Goal: Navigation & Orientation: Find specific page/section

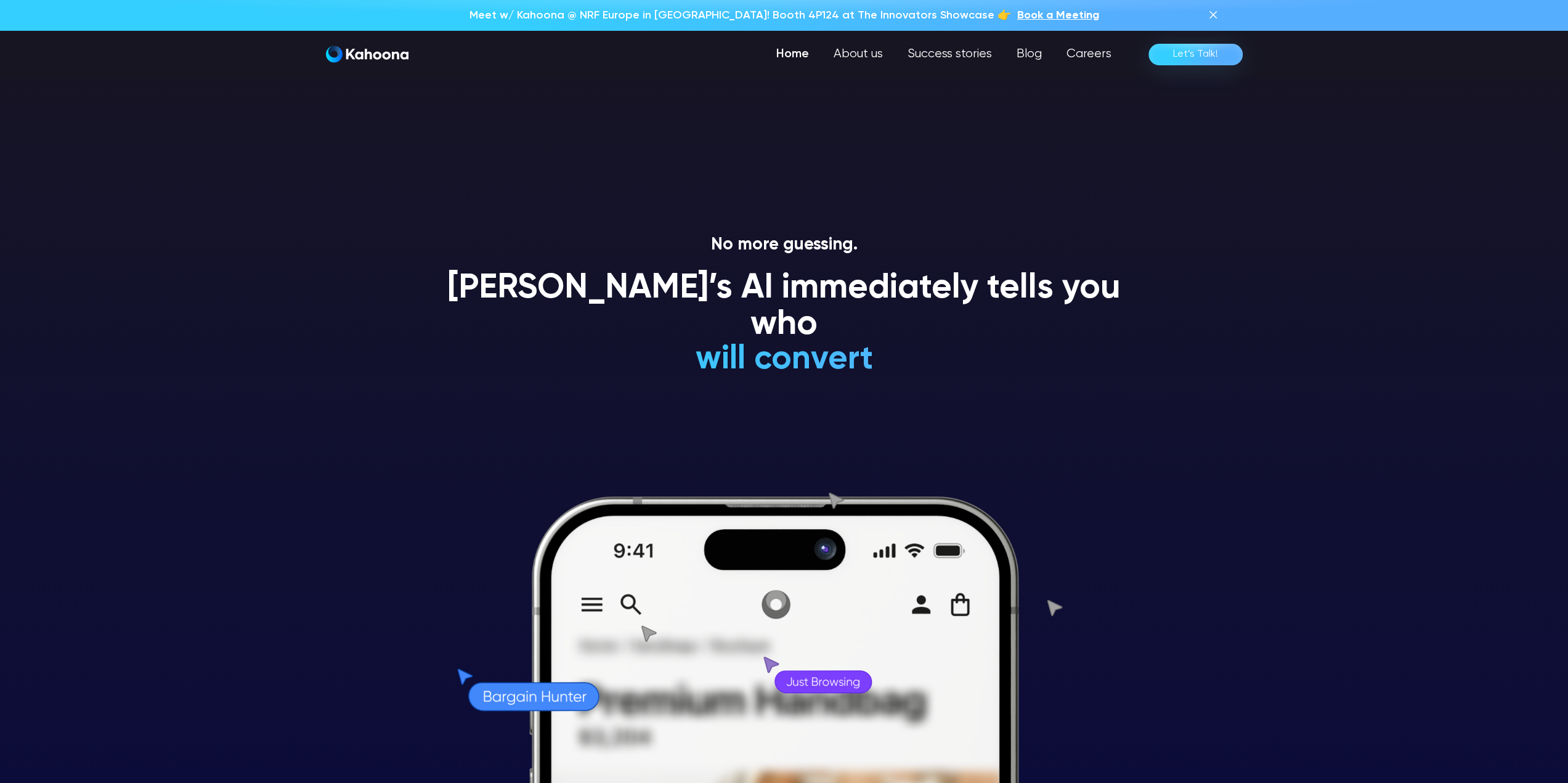
drag, startPoint x: 229, startPoint y: 338, endPoint x: 178, endPoint y: 75, distance: 267.9
click at [229, 338] on section "No more guessing. [PERSON_NAME]’s AI immediately tells you who will convert wil…" at bounding box center [784, 392] width 1568 height 783
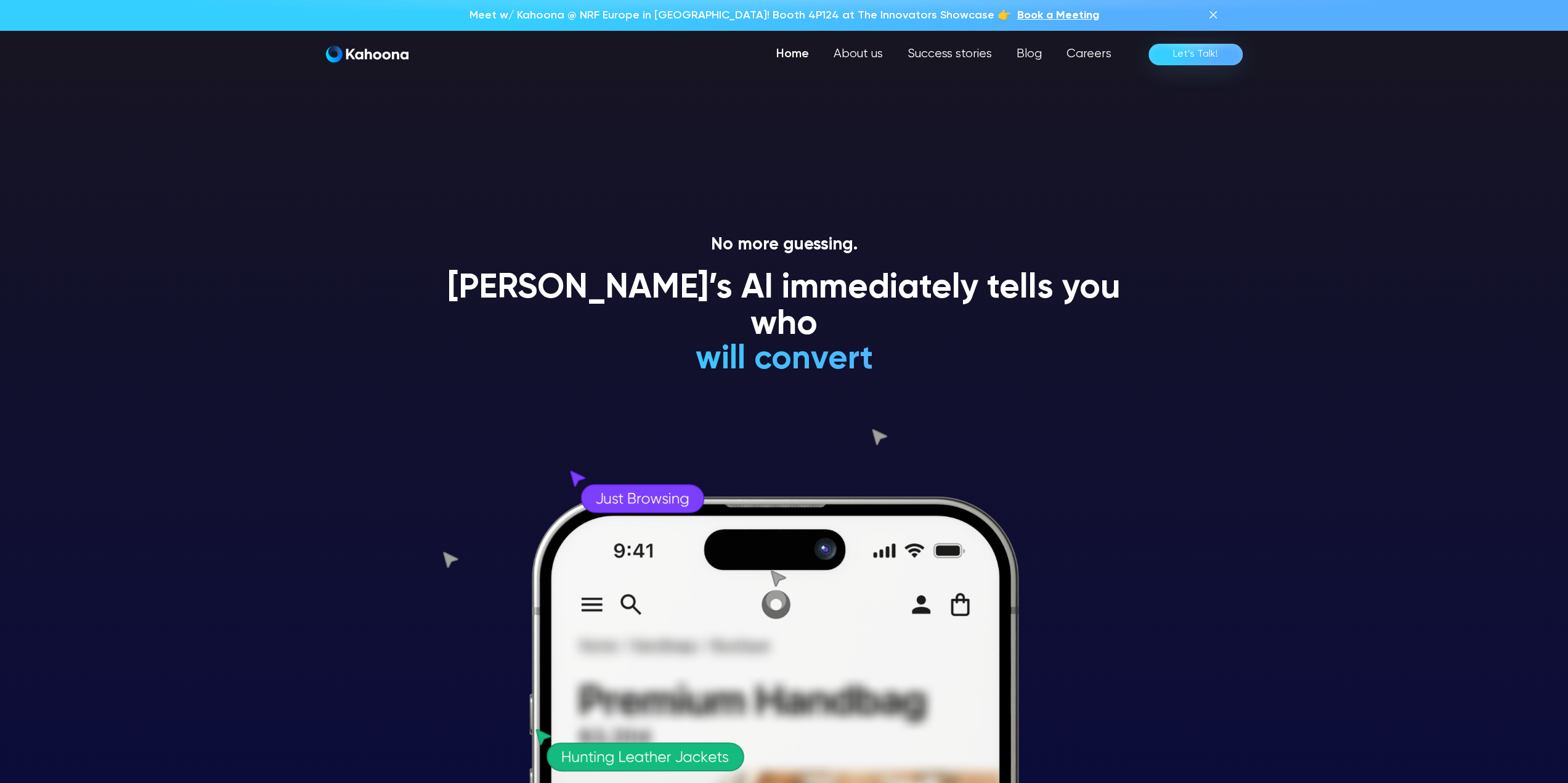
click at [799, 49] on link "Home" at bounding box center [792, 54] width 58 height 24
